Goal: Information Seeking & Learning: Learn about a topic

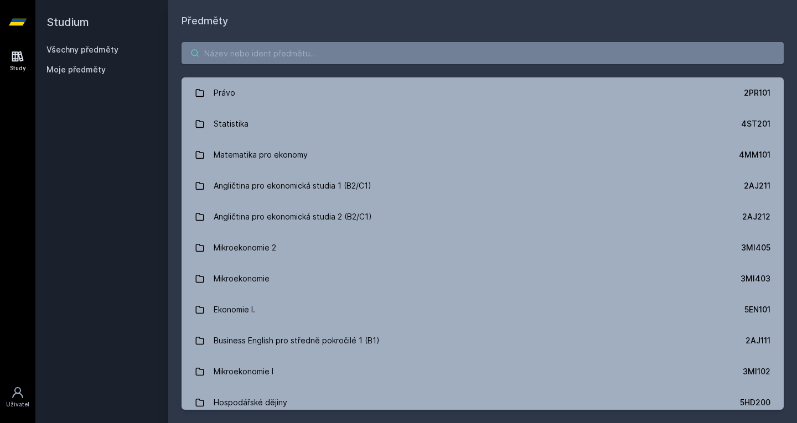
click at [231, 53] on input "search" at bounding box center [482, 53] width 602 height 22
paste input "4SA260"
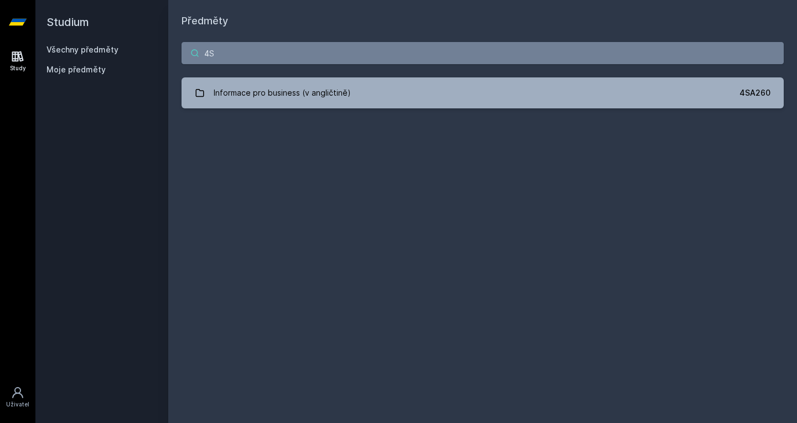
type input "4"
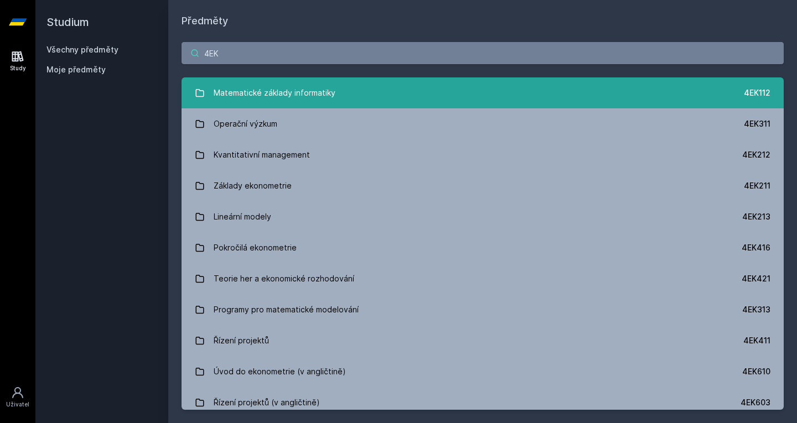
type input "4EK"
click at [259, 92] on div "Matematické základy informatiky" at bounding box center [275, 93] width 122 height 22
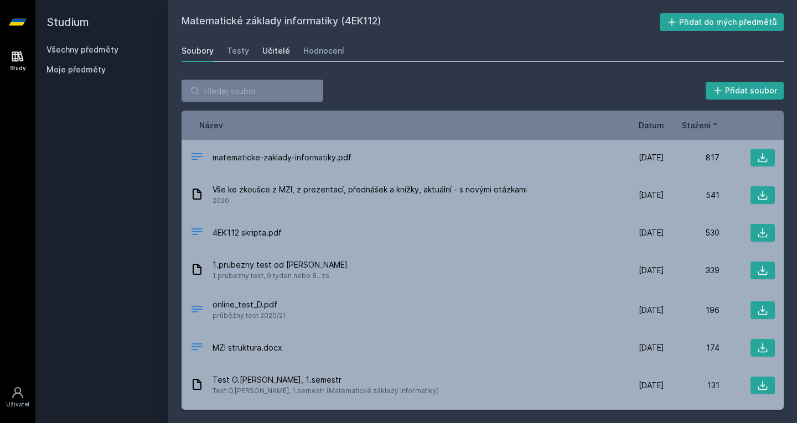
click at [272, 53] on div "Učitelé" at bounding box center [276, 50] width 28 height 11
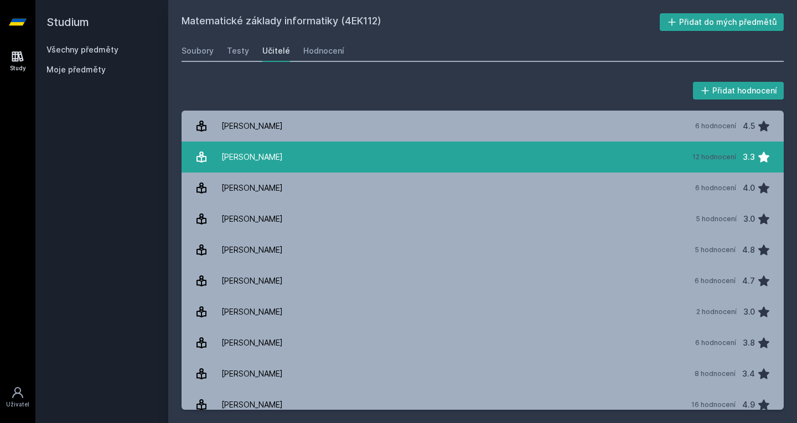
click at [262, 145] on link "[PERSON_NAME] 12 hodnocení 3.3" at bounding box center [482, 157] width 602 height 31
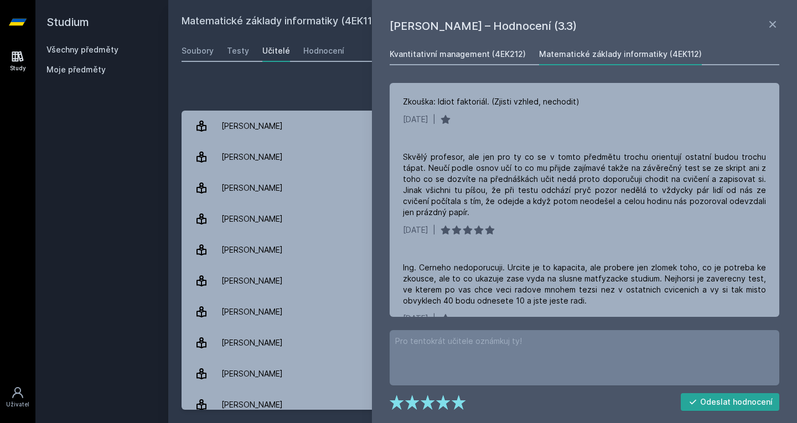
click at [456, 60] on link "Kvantitativní management (4EK212)" at bounding box center [457, 54] width 136 height 22
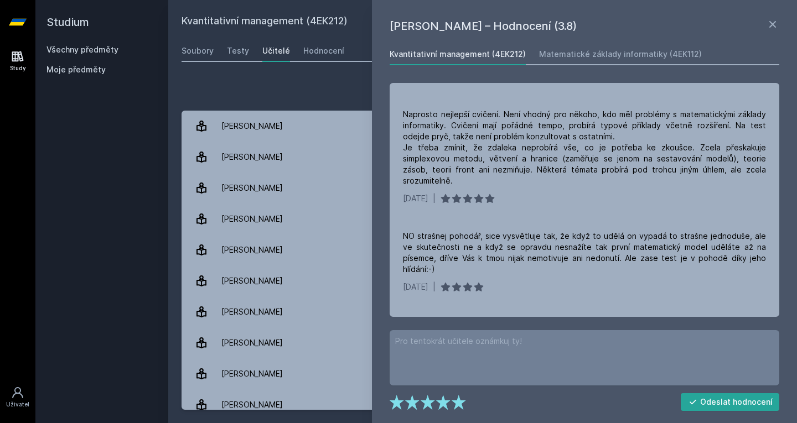
scroll to position [176, 0]
click at [593, 47] on link "Matematické základy informatiky (4EK112)" at bounding box center [620, 54] width 163 height 22
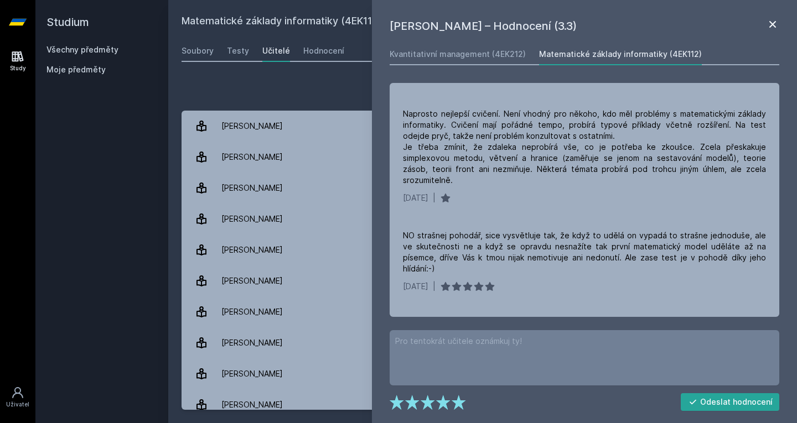
click at [771, 22] on icon at bounding box center [772, 24] width 13 height 13
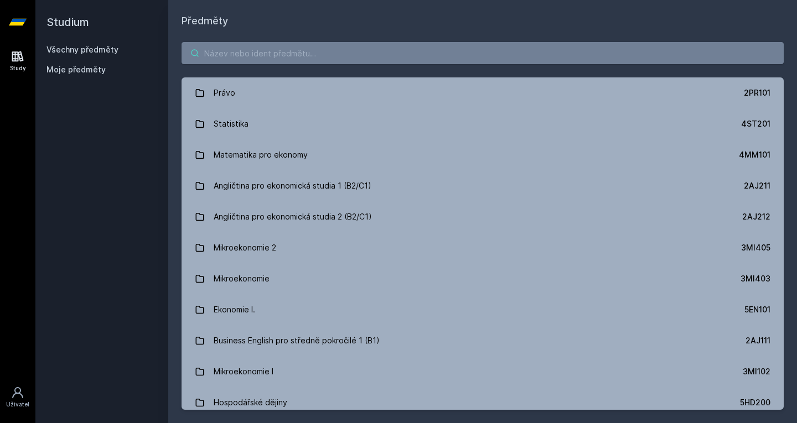
click at [264, 58] on input "search" at bounding box center [482, 53] width 602 height 22
paste input "4SA260"
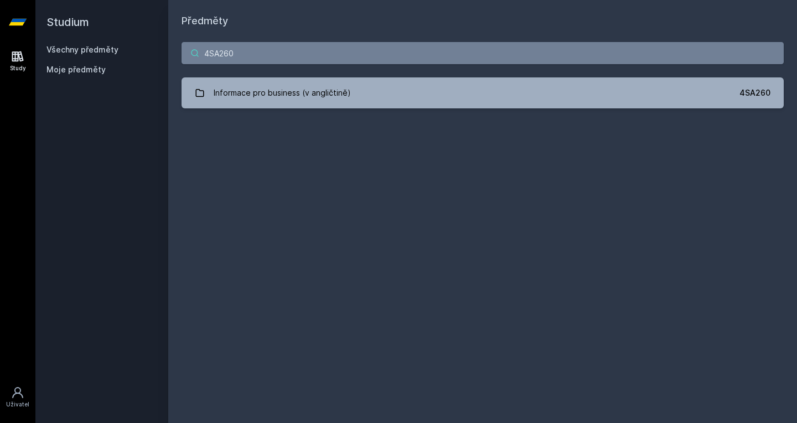
type input "4SA260"
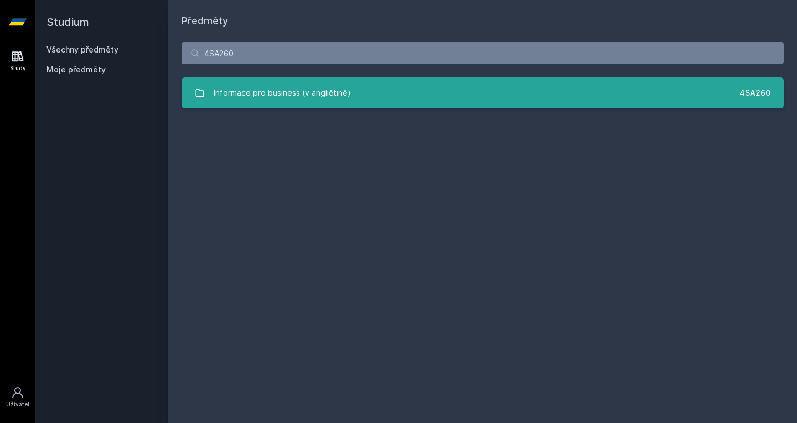
click at [336, 83] on div "Informace pro business (v angličtině)" at bounding box center [282, 93] width 137 height 22
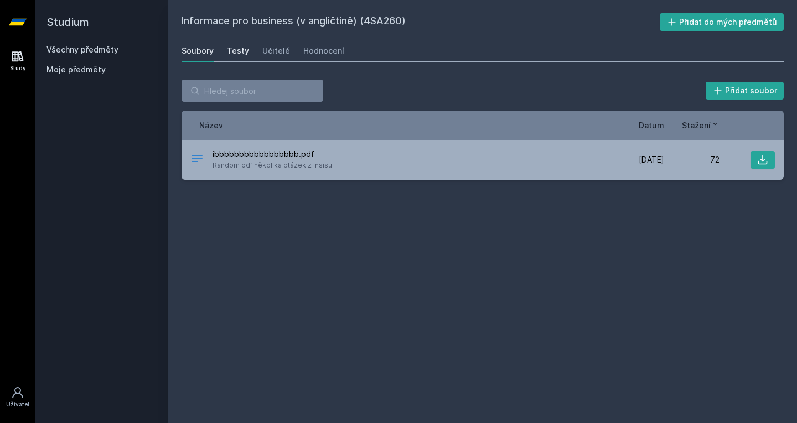
click at [242, 51] on div "Testy" at bounding box center [238, 50] width 22 height 11
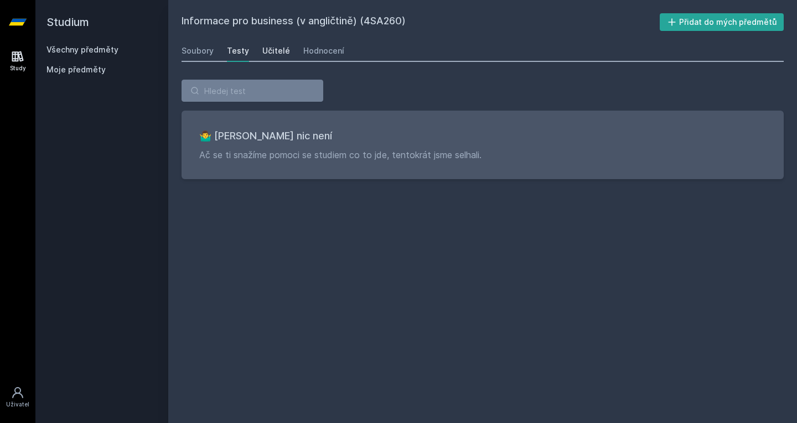
click at [269, 50] on div "Učitelé" at bounding box center [276, 50] width 28 height 11
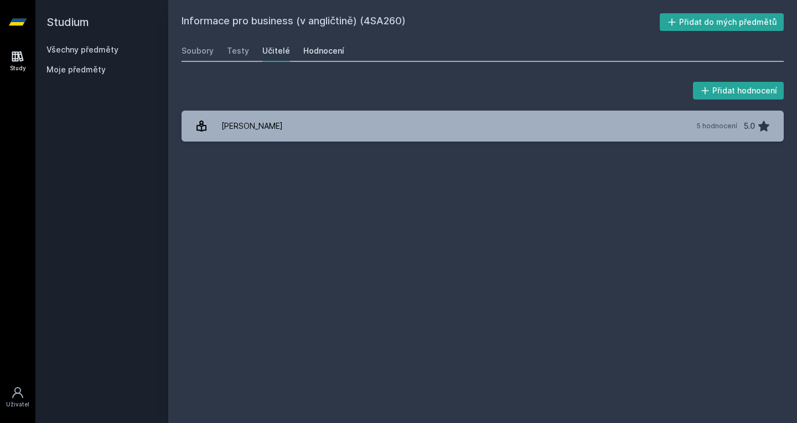
click at [324, 56] on div "Hodnocení" at bounding box center [323, 50] width 41 height 11
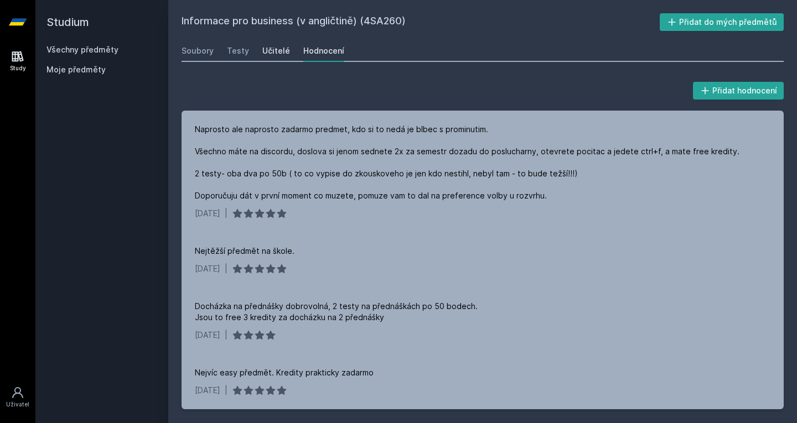
click at [272, 47] on div "Učitelé" at bounding box center [276, 50] width 28 height 11
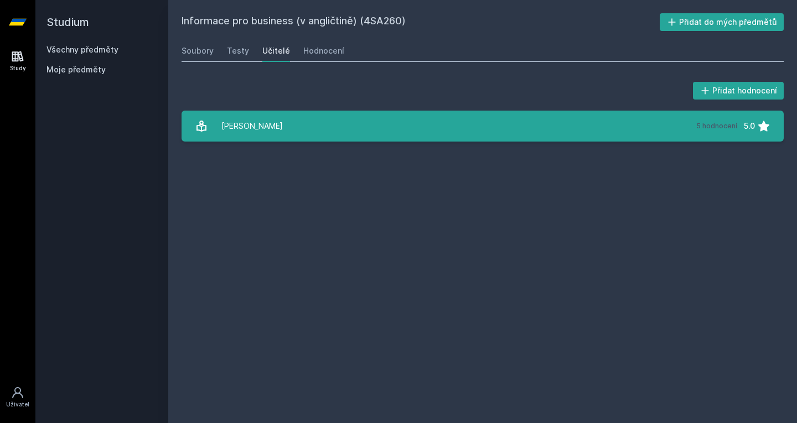
click at [269, 116] on div "[PERSON_NAME]" at bounding box center [251, 126] width 61 height 22
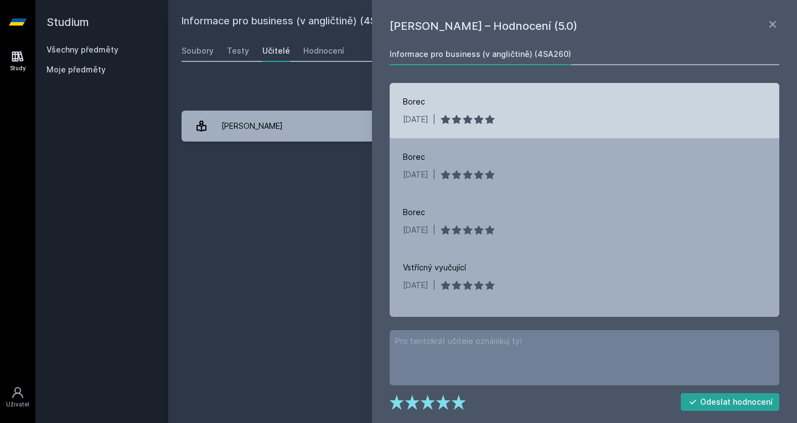
scroll to position [1, 0]
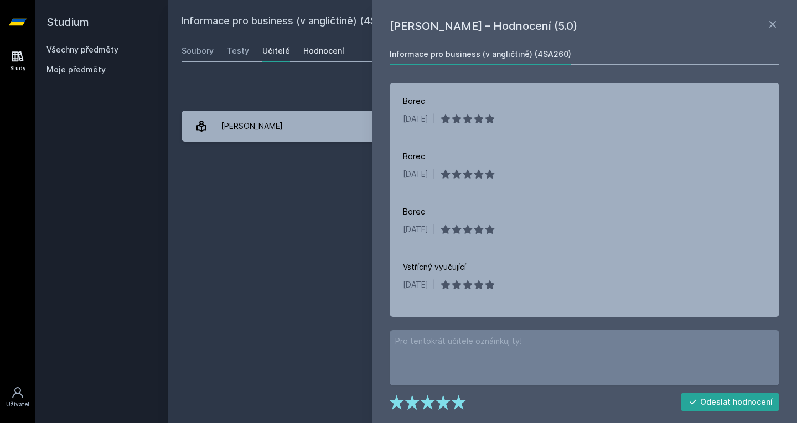
click at [313, 50] on div "Hodnocení" at bounding box center [323, 50] width 41 height 11
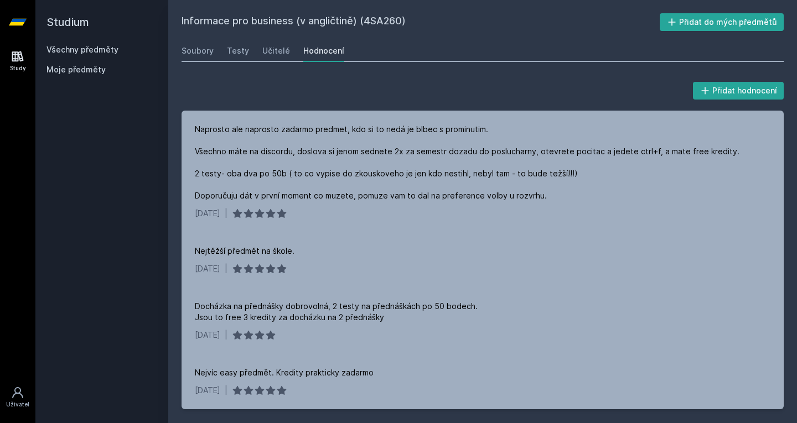
click at [89, 46] on link "Všechny předměty" at bounding box center [82, 49] width 72 height 9
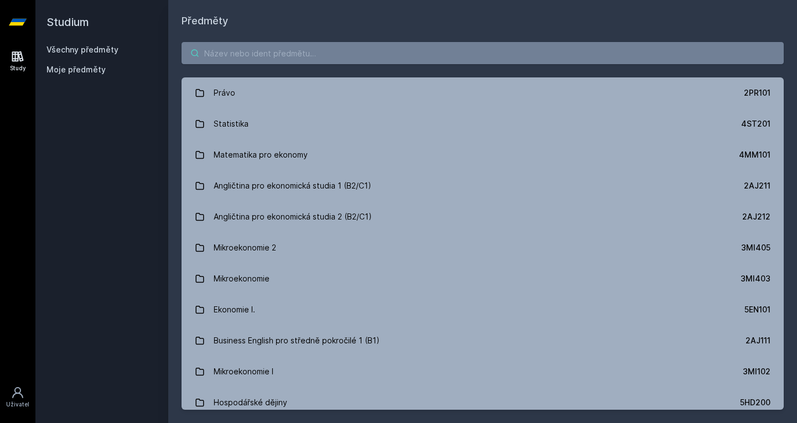
click at [214, 46] on input "search" at bounding box center [482, 53] width 602 height 22
paste input "3MG301"
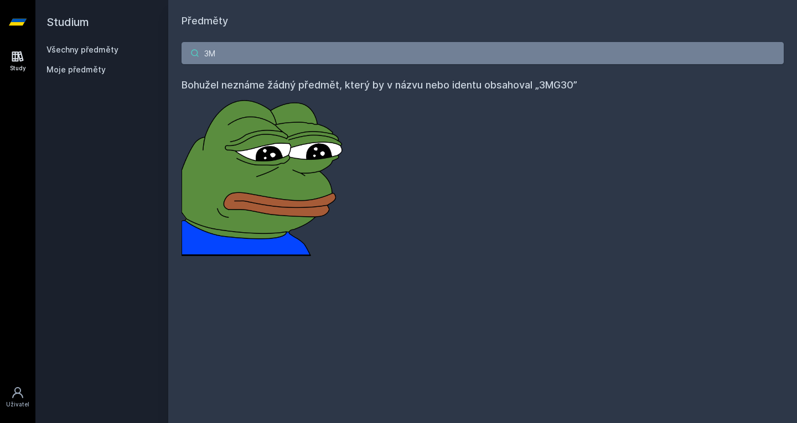
type input "3"
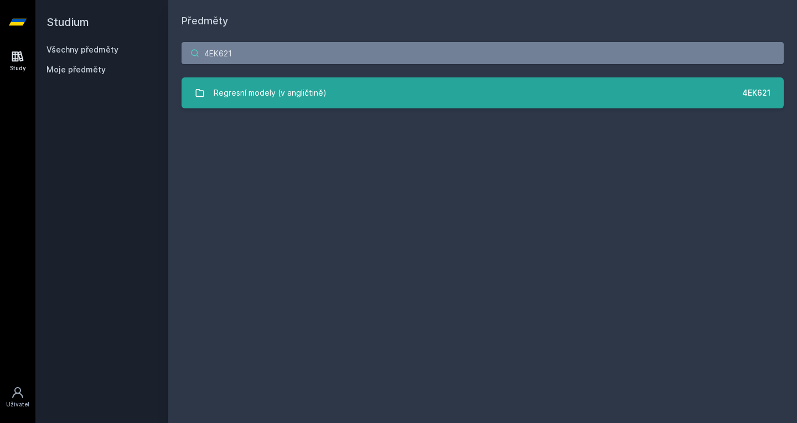
type input "4EK621"
click at [273, 100] on div "Regresní modely (v angličtině)" at bounding box center [270, 93] width 113 height 22
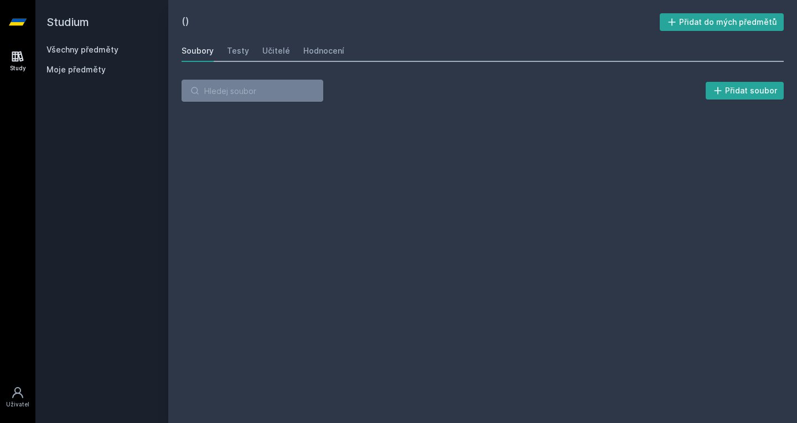
click at [82, 50] on link "Všechny předměty" at bounding box center [82, 49] width 72 height 9
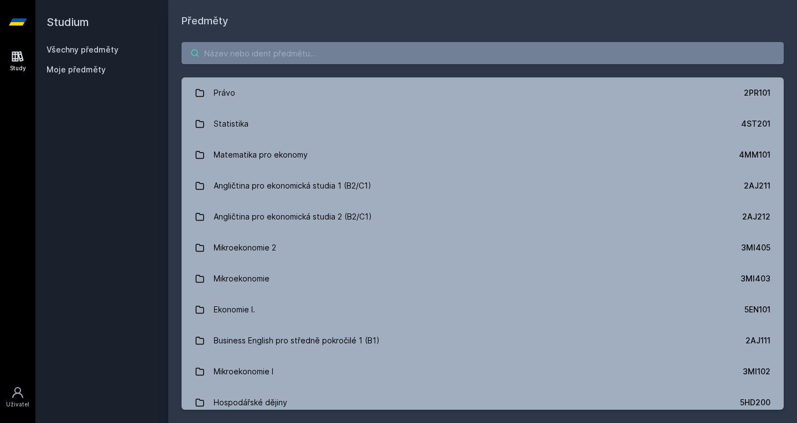
click at [255, 55] on input "search" at bounding box center [482, 53] width 602 height 22
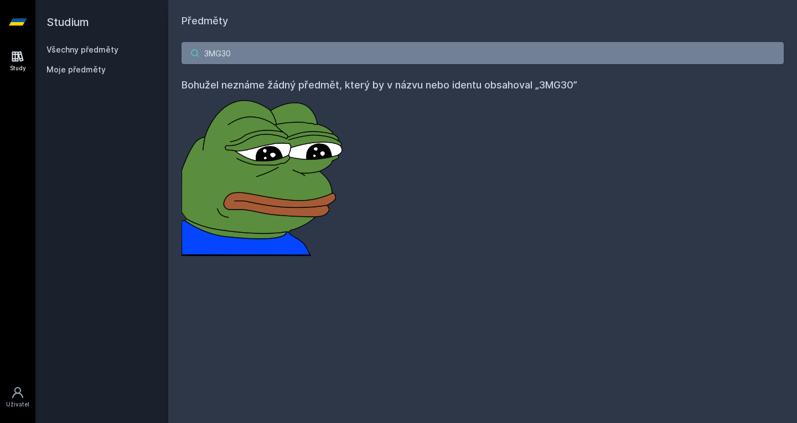
paste input "BE223"
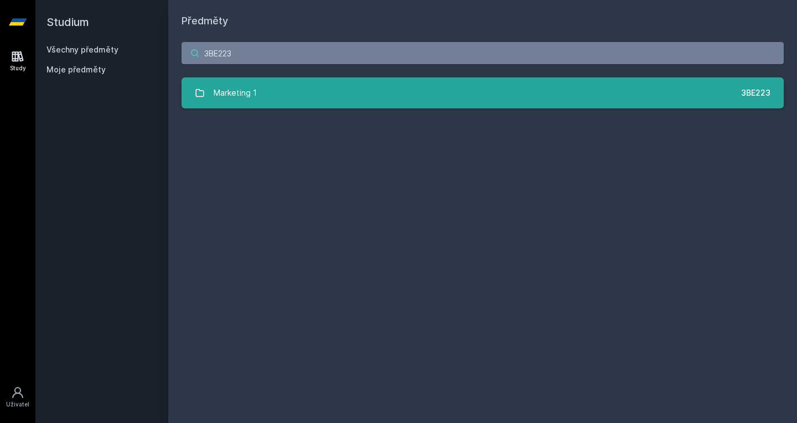
type input "3BE223"
click at [345, 91] on link "Marketing 1 3BE223" at bounding box center [482, 92] width 602 height 31
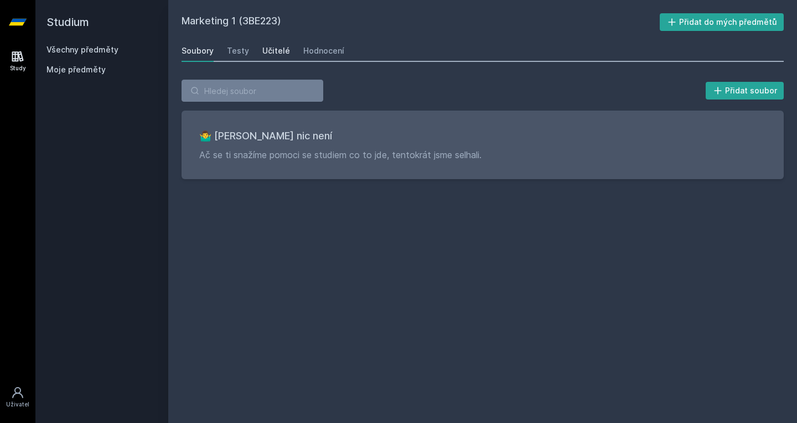
click at [280, 47] on div "Učitelé" at bounding box center [276, 50] width 28 height 11
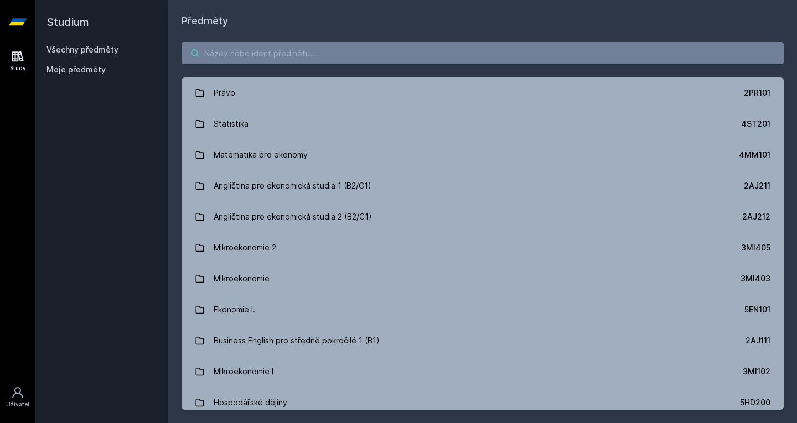
click at [273, 45] on input "search" at bounding box center [482, 53] width 602 height 22
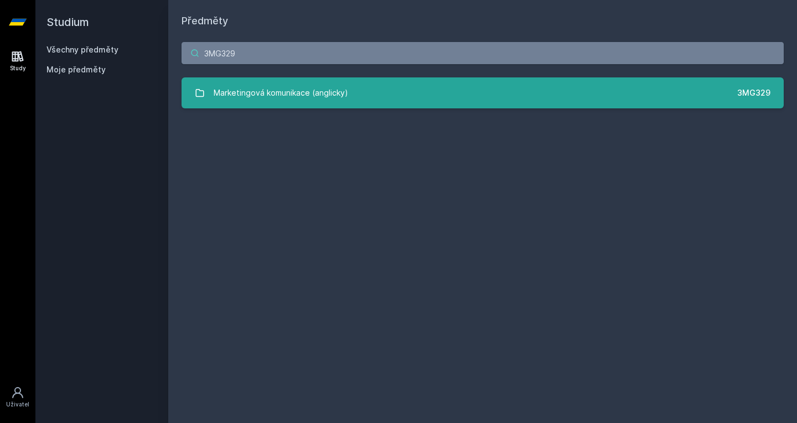
type input "3MG329"
click at [290, 95] on div "Marketingová komunikace (anglicky)" at bounding box center [281, 93] width 134 height 22
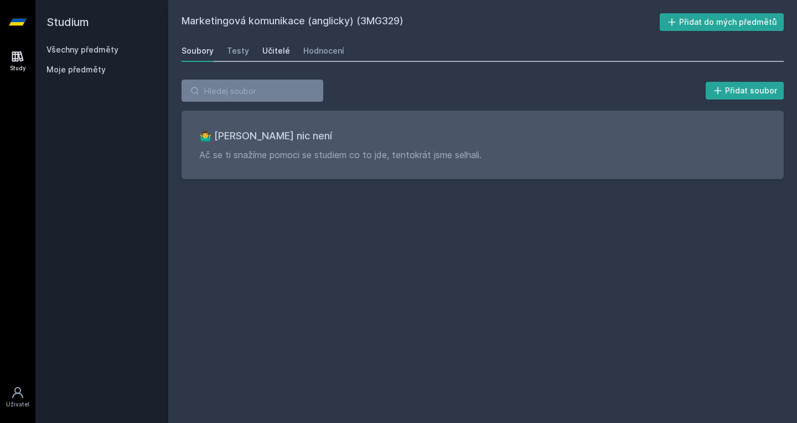
click at [281, 49] on div "Učitelé" at bounding box center [276, 50] width 28 height 11
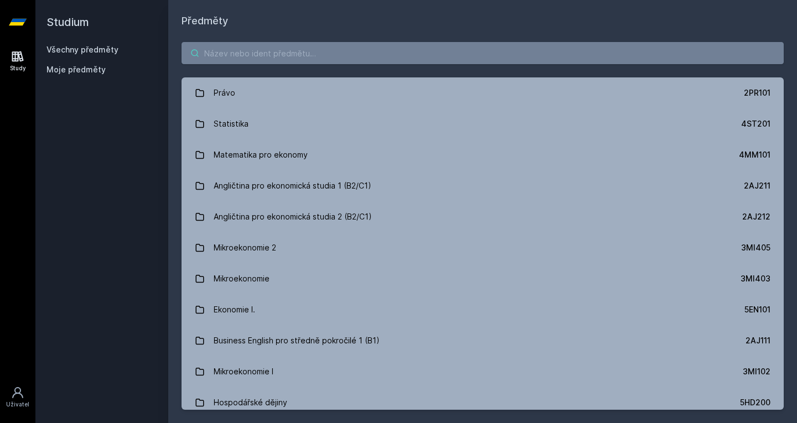
click at [259, 60] on input "search" at bounding box center [482, 53] width 602 height 22
type input "š"
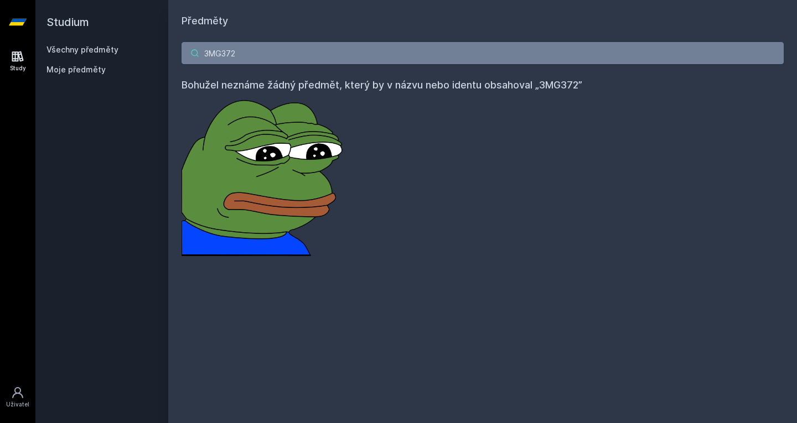
click at [305, 52] on input "3MG372" at bounding box center [482, 53] width 602 height 22
paste input "1VF203"
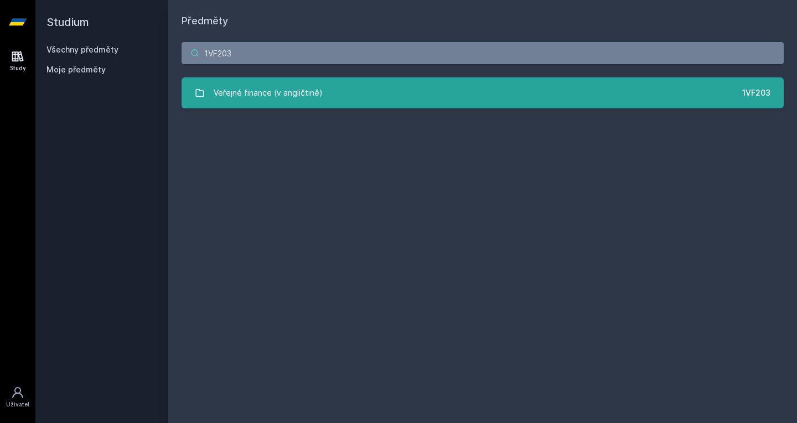
type input "1VF203"
click at [309, 91] on div "Veřejné finance (v angličtině)" at bounding box center [268, 93] width 109 height 22
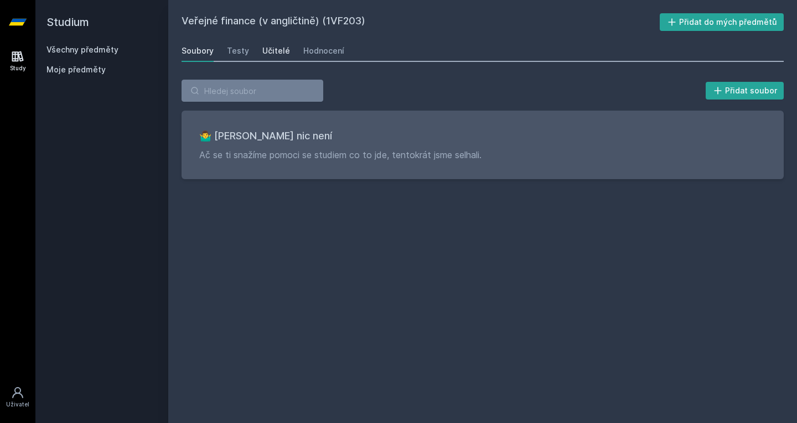
click at [268, 54] on div "Učitelé" at bounding box center [276, 50] width 28 height 11
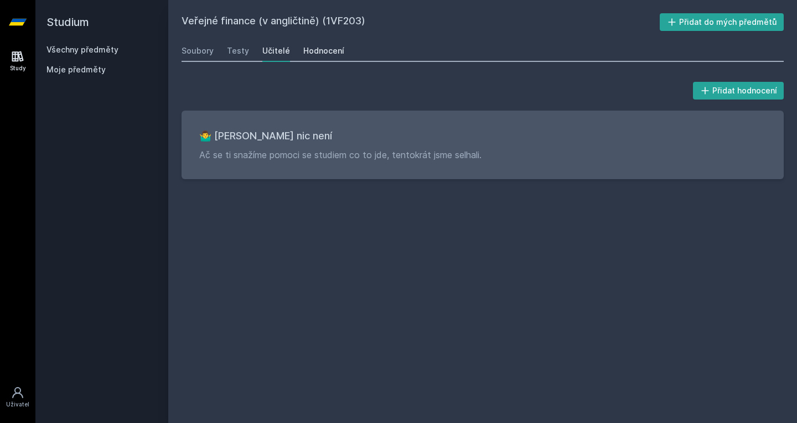
click at [310, 46] on div "Hodnocení" at bounding box center [323, 50] width 41 height 11
click at [84, 47] on link "Všechny předměty" at bounding box center [82, 49] width 72 height 9
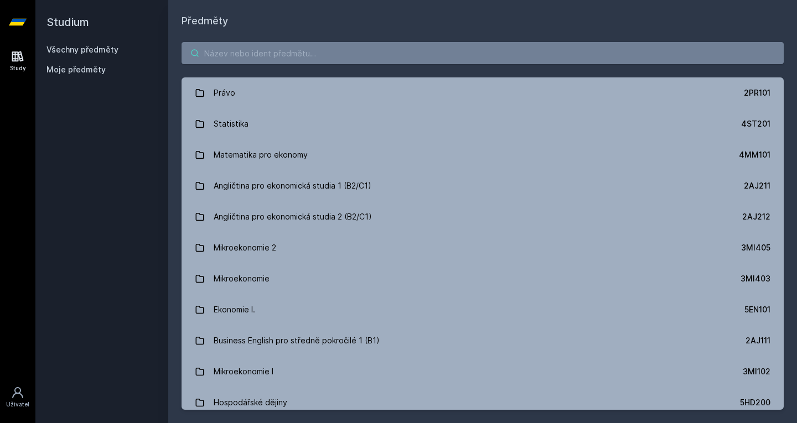
click at [244, 50] on input "search" at bounding box center [482, 53] width 602 height 22
paste input "1VF203"
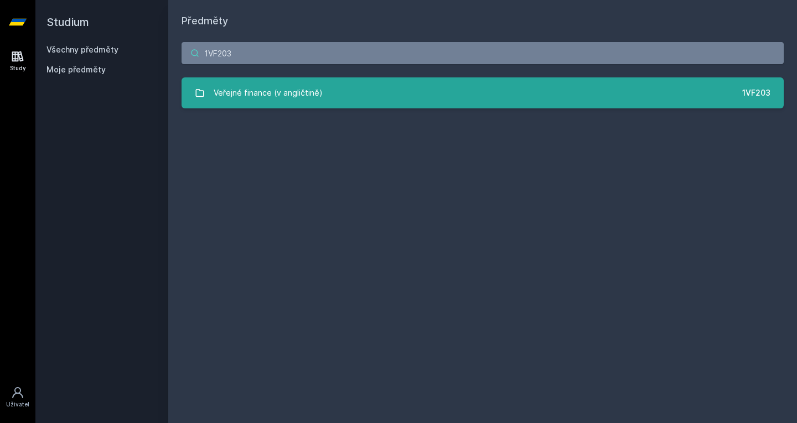
type input "1VF203"
click at [329, 92] on link "Veřejné finance (v angličtině) 1VF203" at bounding box center [482, 92] width 602 height 31
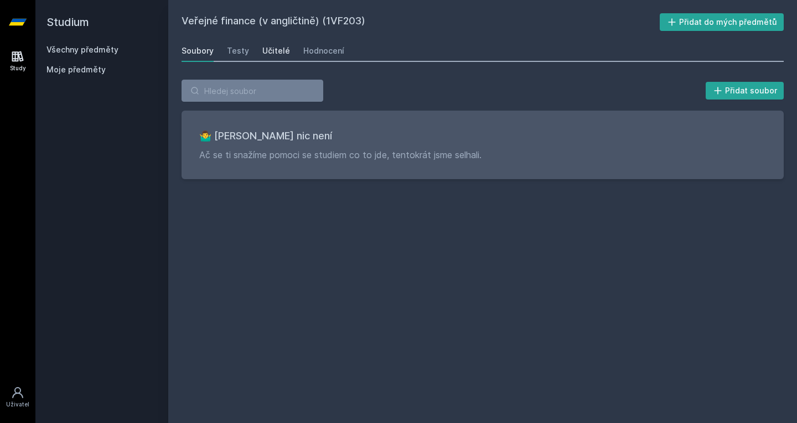
click at [274, 48] on div "Učitelé" at bounding box center [276, 50] width 28 height 11
click at [276, 50] on div "Učitelé" at bounding box center [276, 50] width 28 height 11
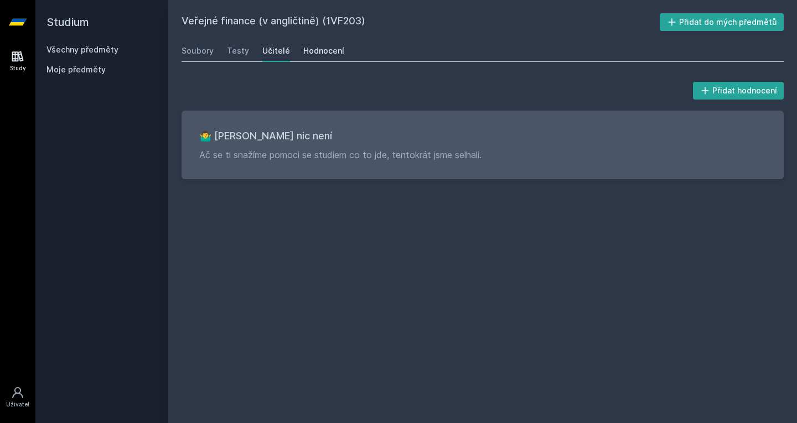
click at [316, 45] on link "Hodnocení" at bounding box center [323, 51] width 41 height 22
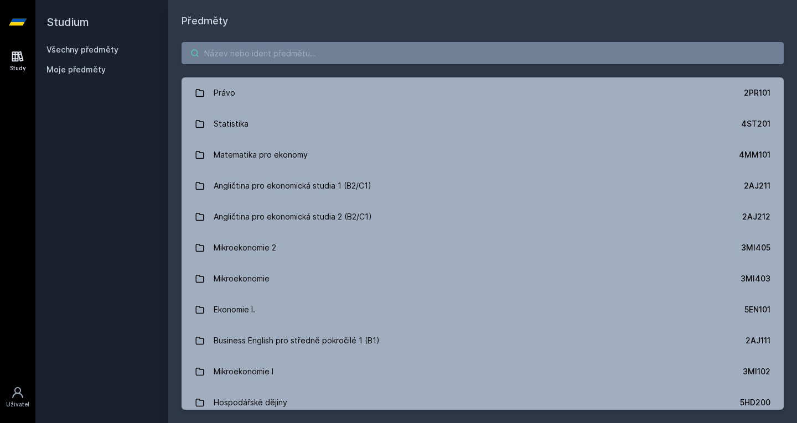
click at [269, 51] on input "search" at bounding box center [482, 53] width 602 height 22
paste input "1VF431"
type input "1VF431"
